Goal: Transaction & Acquisition: Purchase product/service

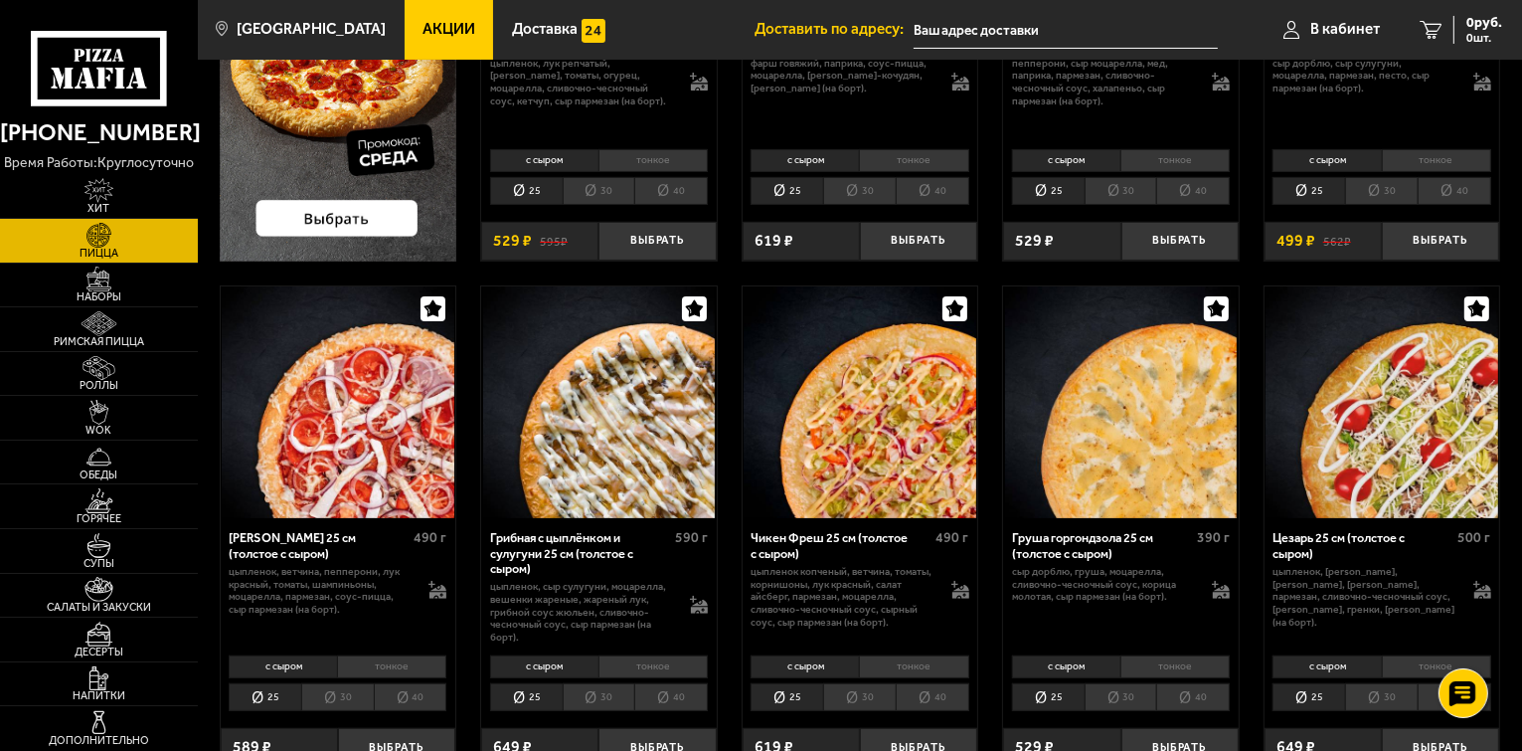
scroll to position [99, 0]
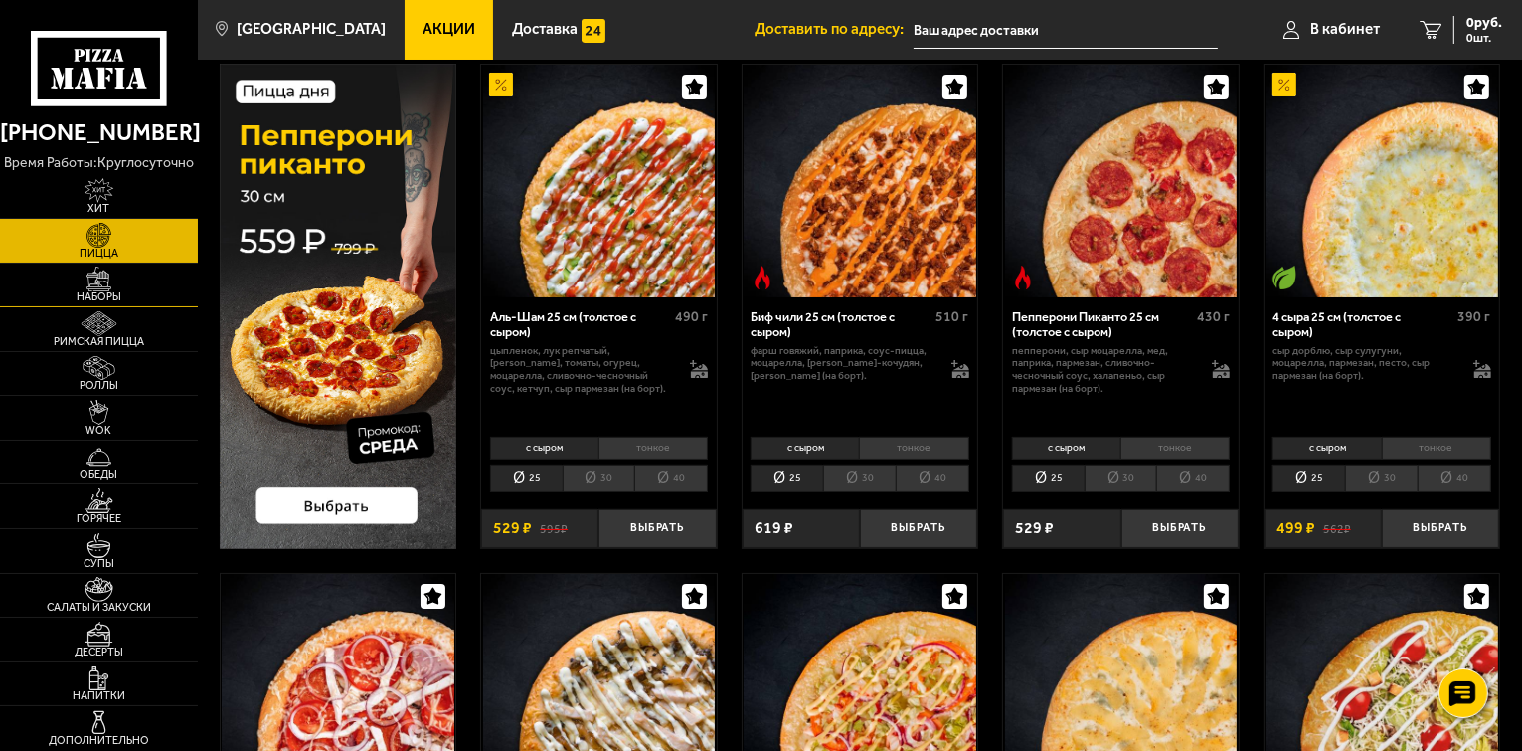
click at [92, 291] on span "Наборы" at bounding box center [99, 296] width 198 height 11
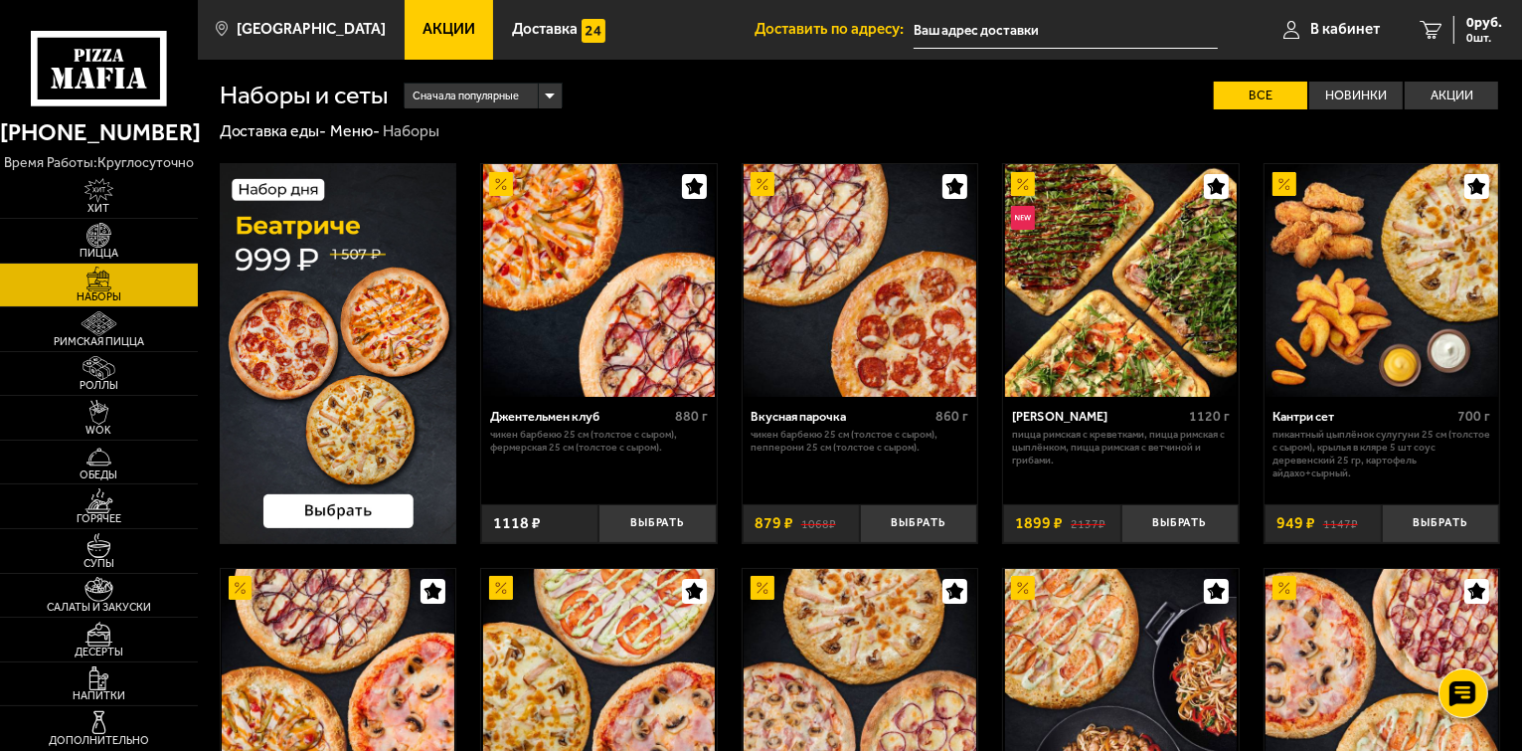
click at [369, 302] on img at bounding box center [339, 353] width 238 height 380
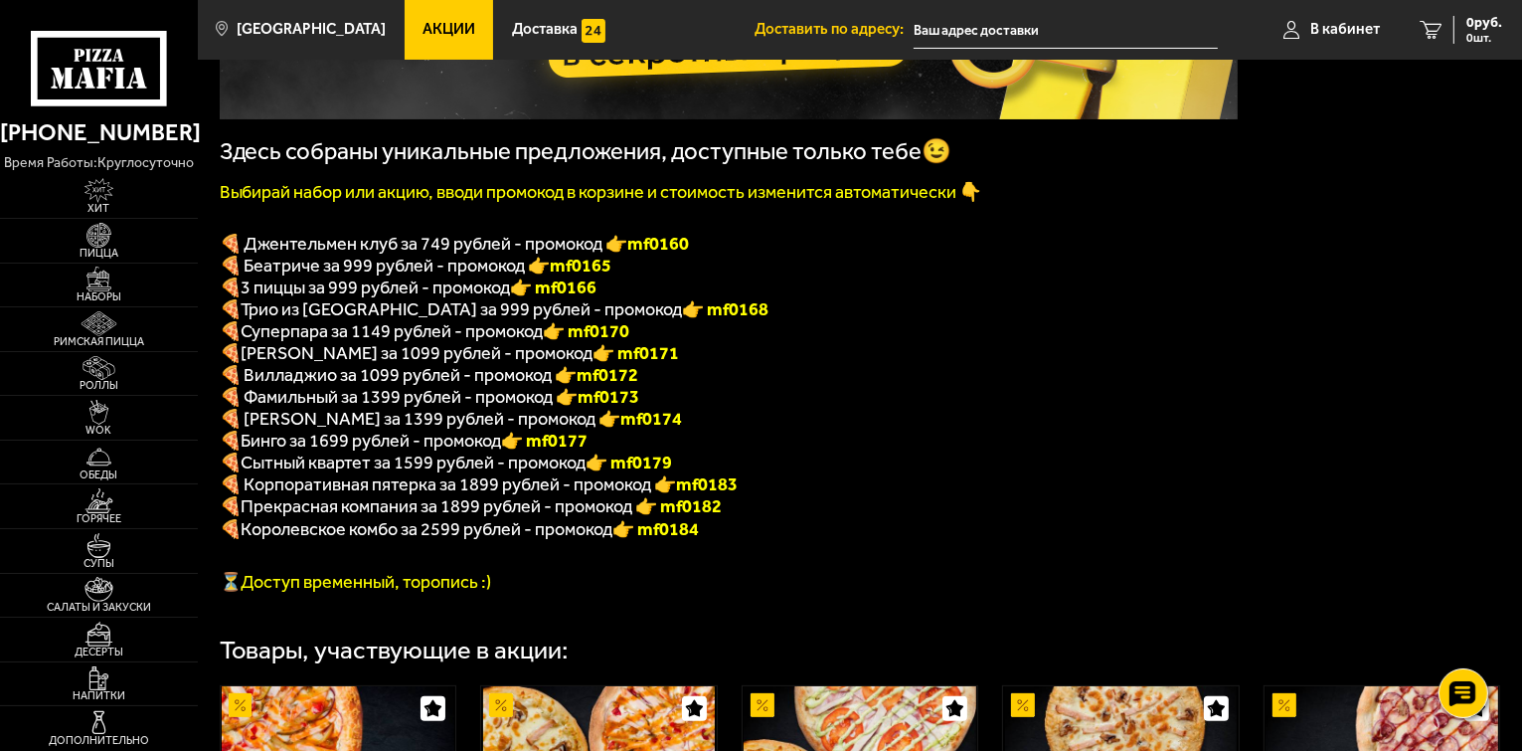
scroll to position [199, 0]
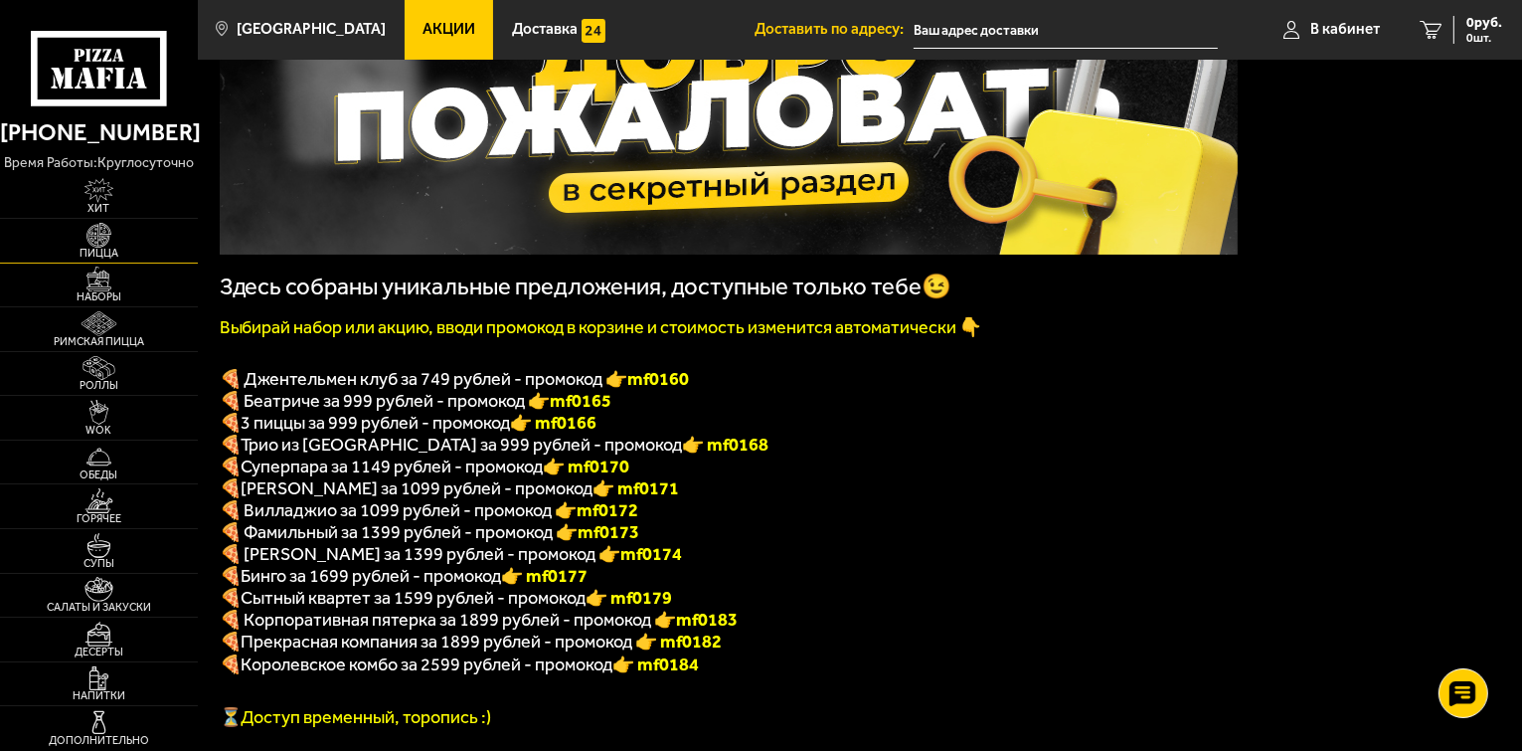
click at [95, 252] on span "Пицца" at bounding box center [99, 253] width 198 height 11
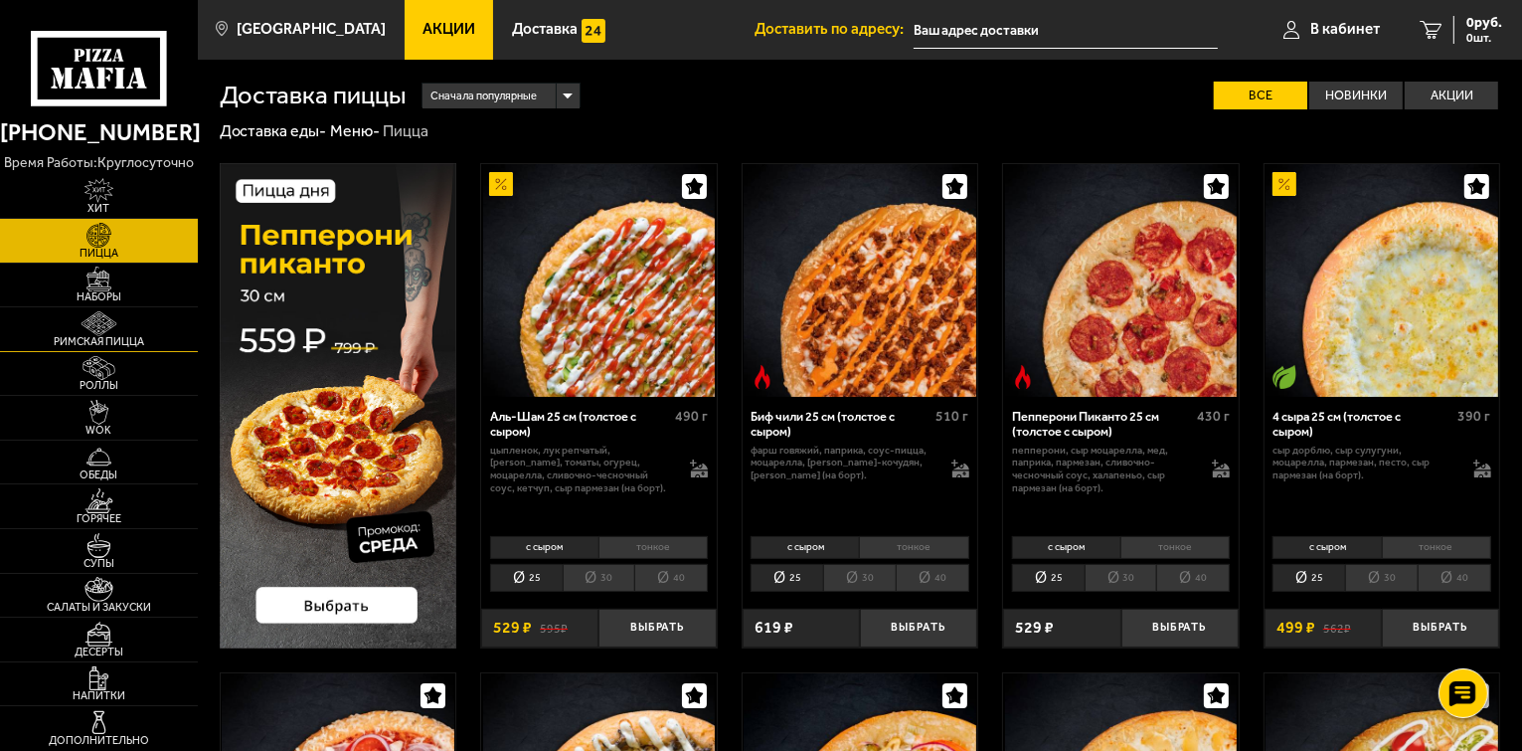
click at [95, 327] on img at bounding box center [99, 323] width 61 height 25
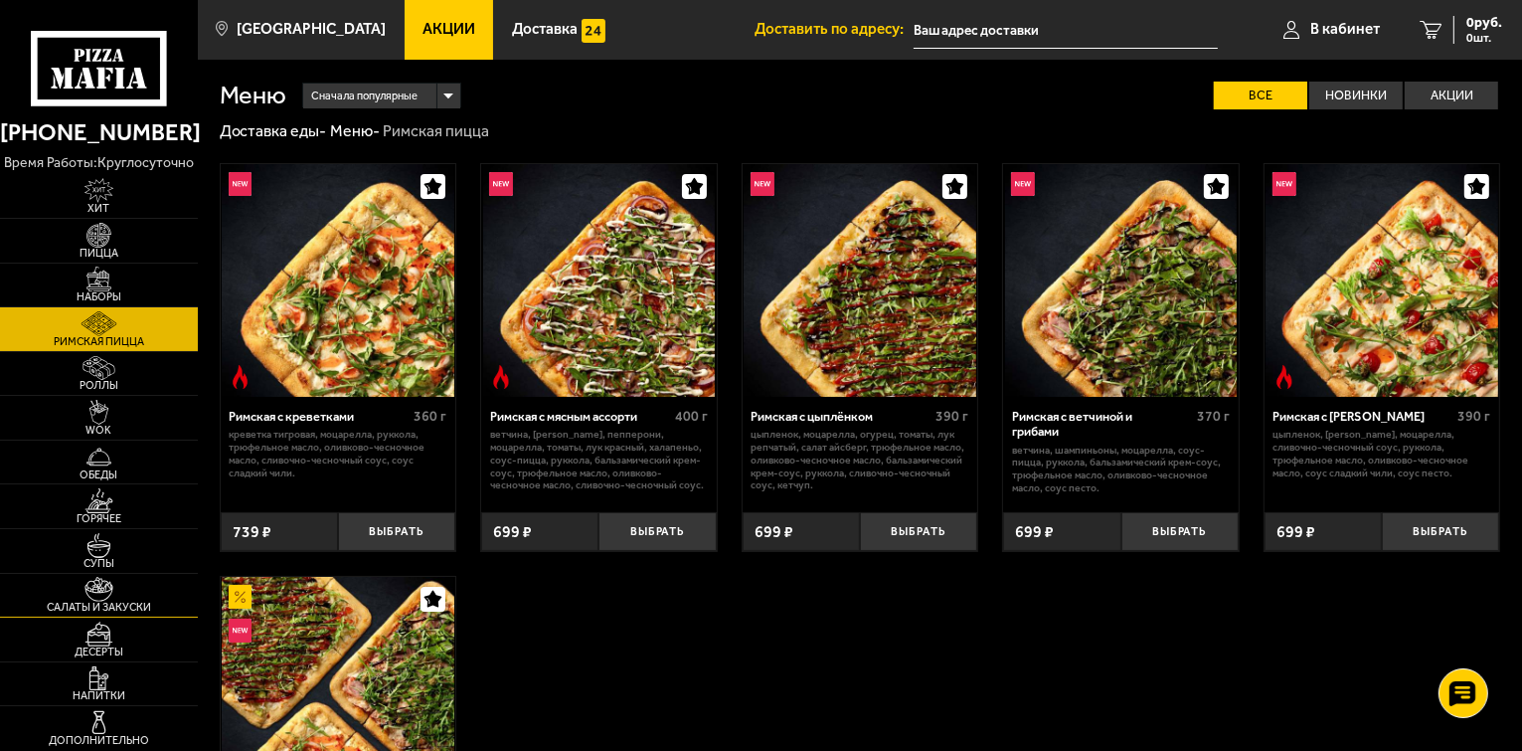
scroll to position [99, 0]
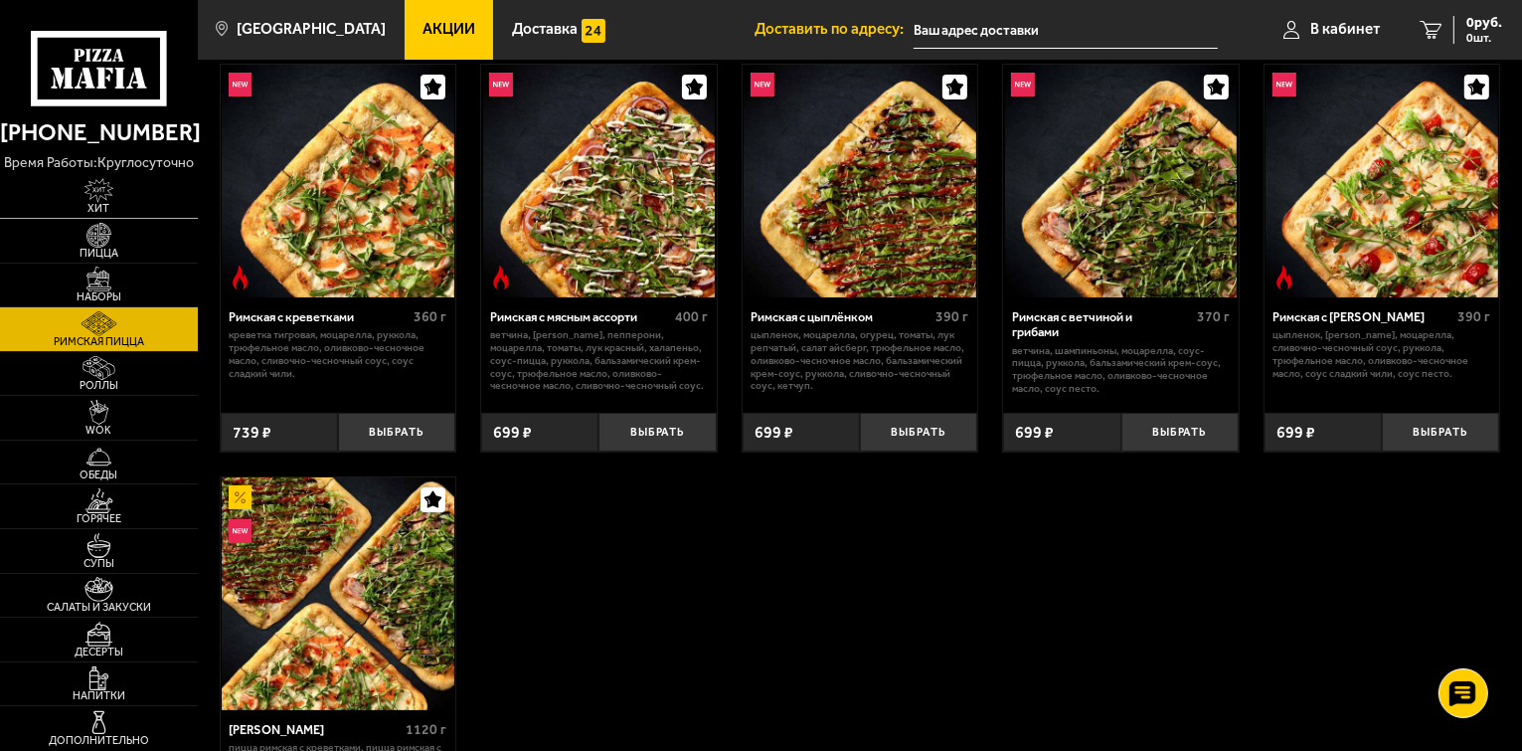
click at [100, 203] on span "Хит" at bounding box center [99, 208] width 198 height 11
